Goal: Information Seeking & Learning: Learn about a topic

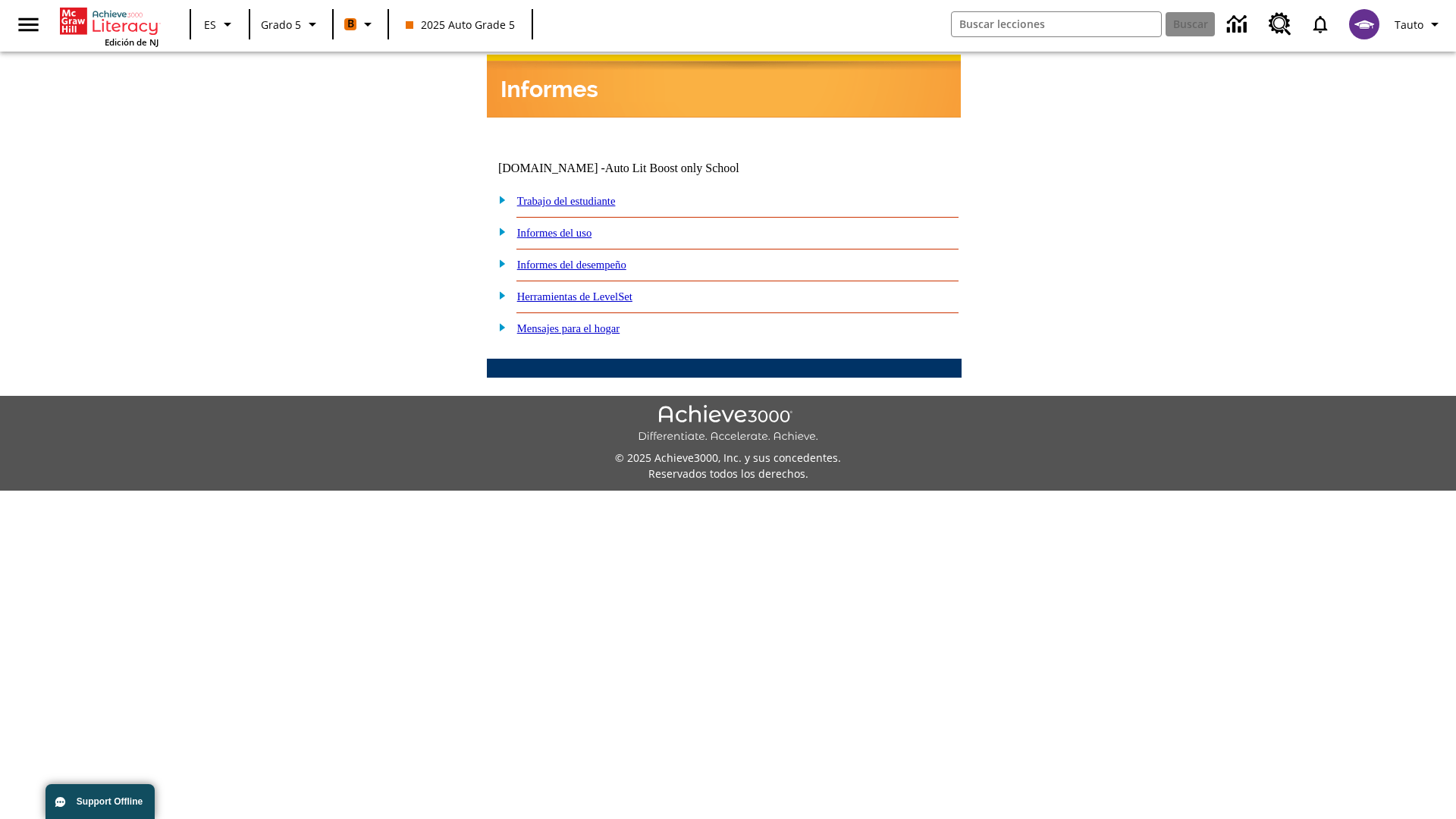
click at [592, 258] on link "Informes del desempeño" at bounding box center [572, 264] width 109 height 13
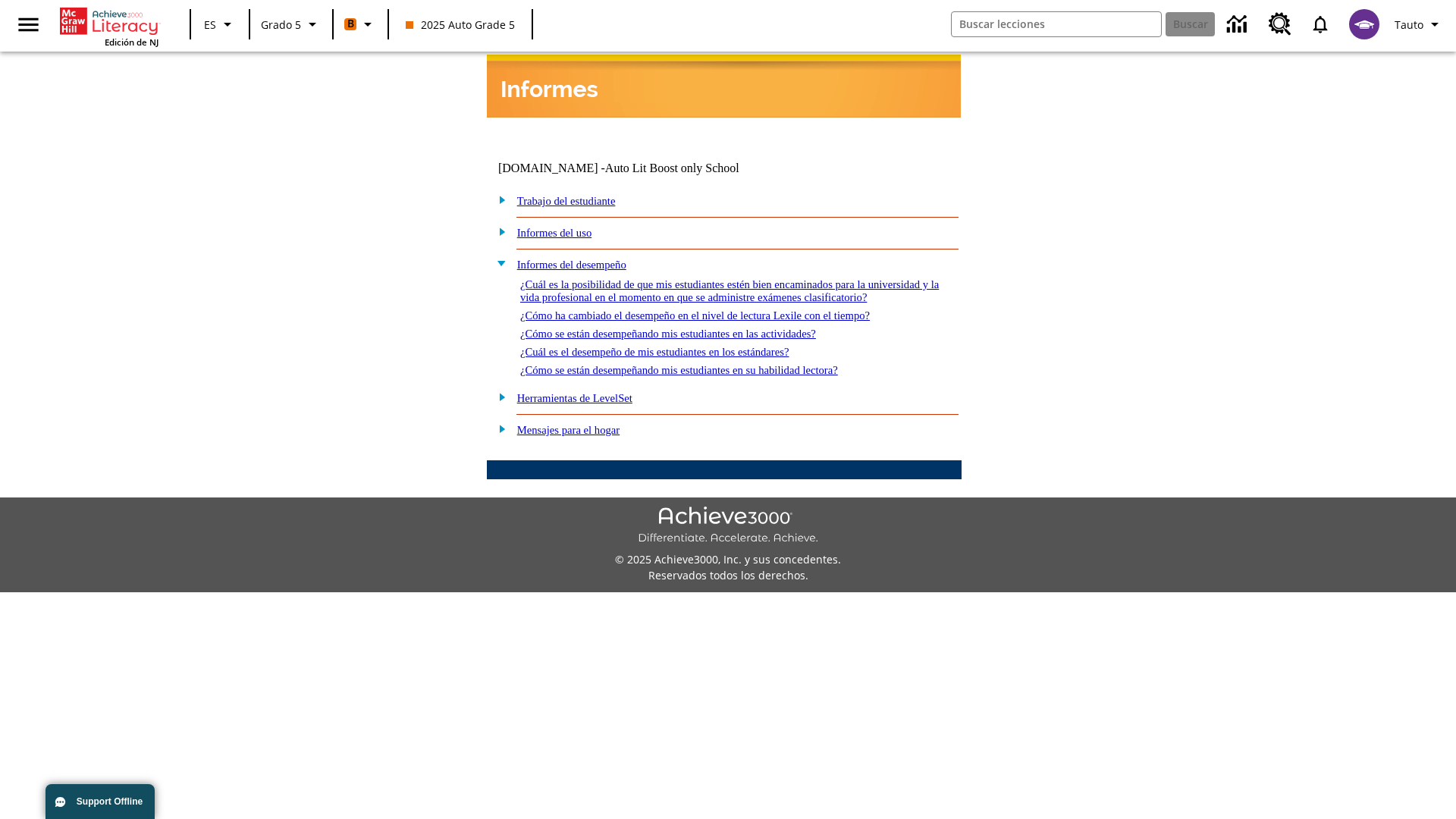
click at [720, 278] on link "¿Cuál es la posibilidad de que mis estudiantes estén bien encaminados para la u…" at bounding box center [730, 291] width 419 height 25
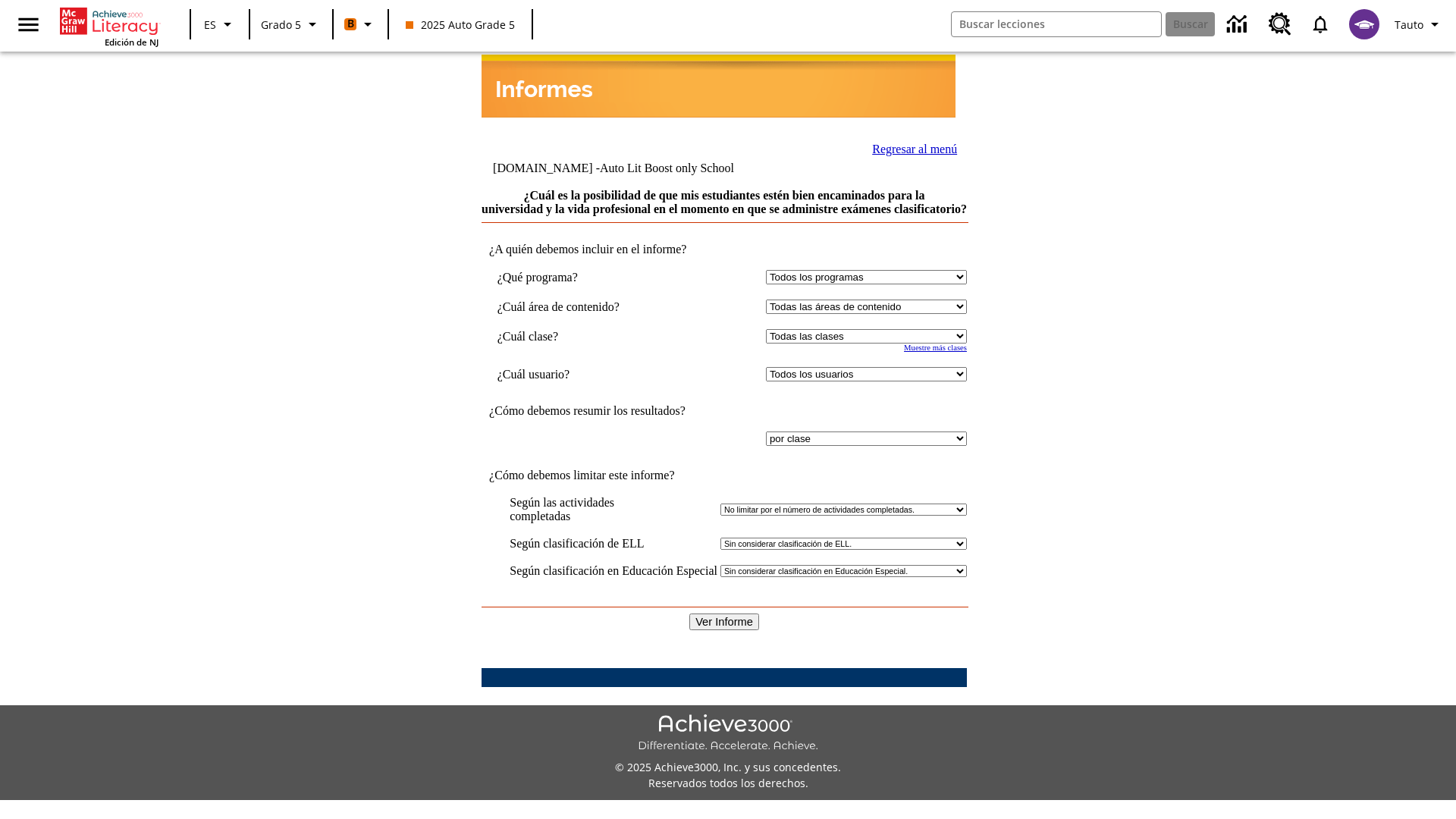
select select "11133131"
